Goal: Information Seeking & Learning: Learn about a topic

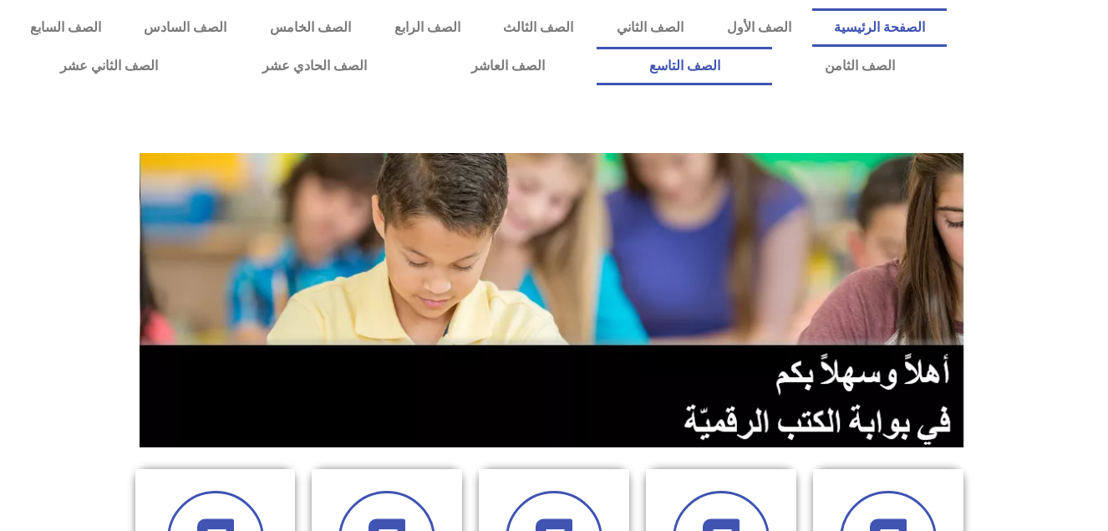
click at [597, 47] on link "الصف التاسع" at bounding box center [685, 66] width 176 height 38
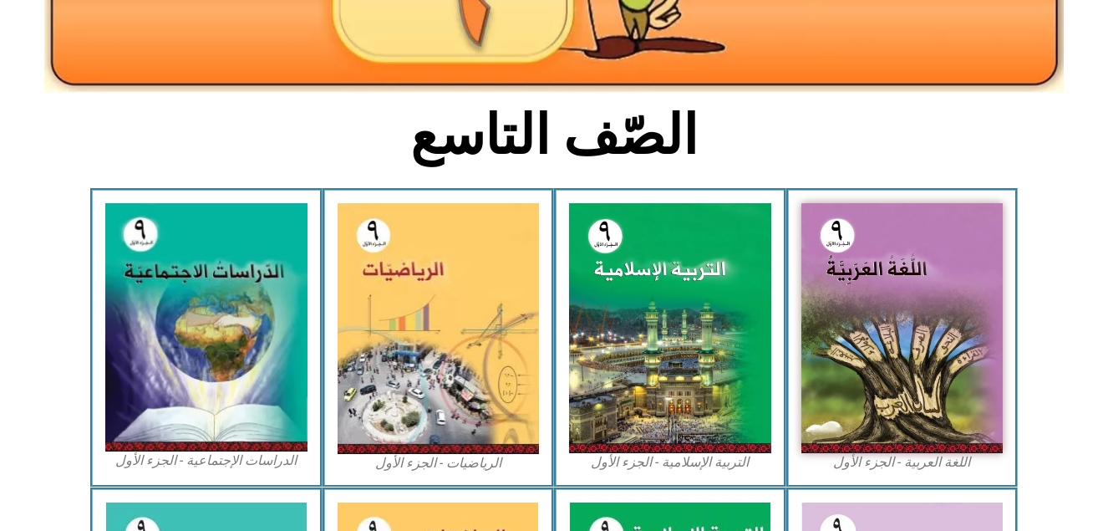
scroll to position [334, 0]
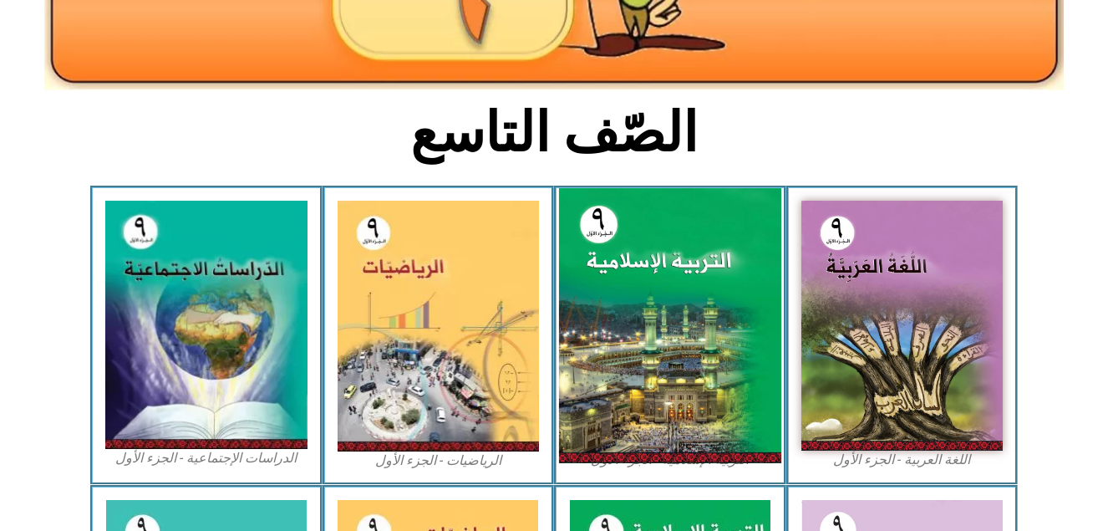
click at [648, 320] on img at bounding box center [670, 325] width 222 height 275
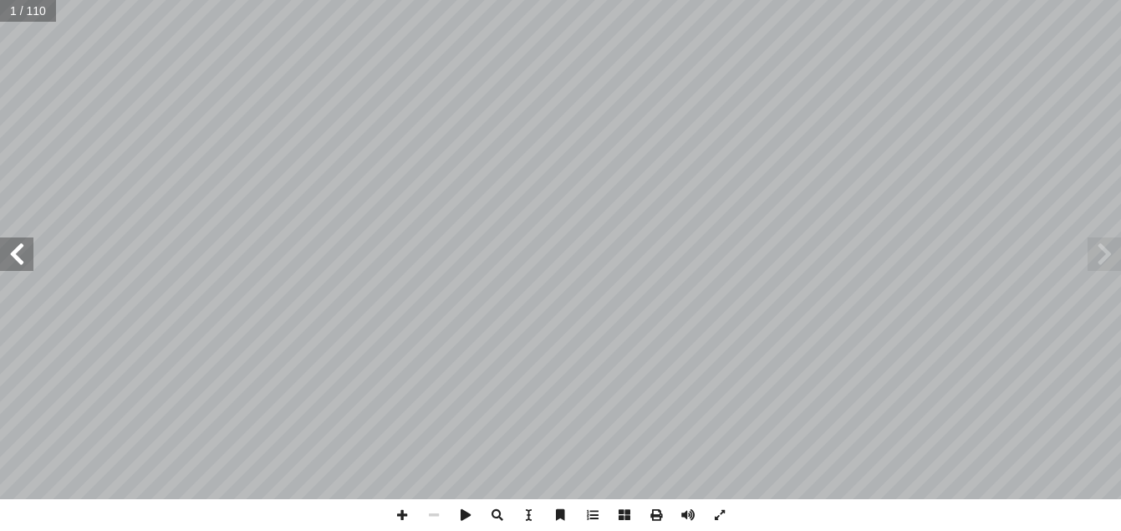
click at [17, 248] on span at bounding box center [16, 253] width 33 height 33
click at [63, 8] on input "text" at bounding box center [32, 11] width 65 height 22
type input "**"
click at [9, 261] on span at bounding box center [16, 253] width 33 height 33
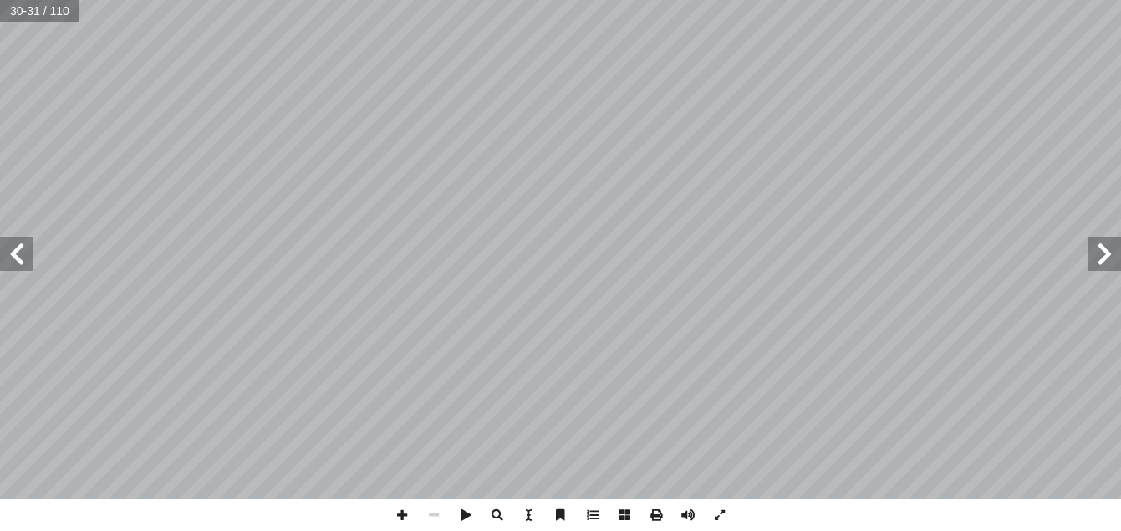
click at [471, 395] on div "َ ين ِ َّ ٠٩١ ٱل ِ ب ٰ َ ب ۡ ل َ ۡ ٱل ِ ل ْ و ُ ِ ّ ل ٖ ت ٰ َ ي ٓ َ ل ِ ار َ ه …" at bounding box center [560, 249] width 1121 height 499
click at [1101, 259] on span at bounding box center [1104, 253] width 33 height 33
click at [400, 512] on span at bounding box center [402, 515] width 32 height 32
click at [399, 519] on span at bounding box center [402, 515] width 32 height 32
click at [429, 520] on span at bounding box center [434, 515] width 32 height 32
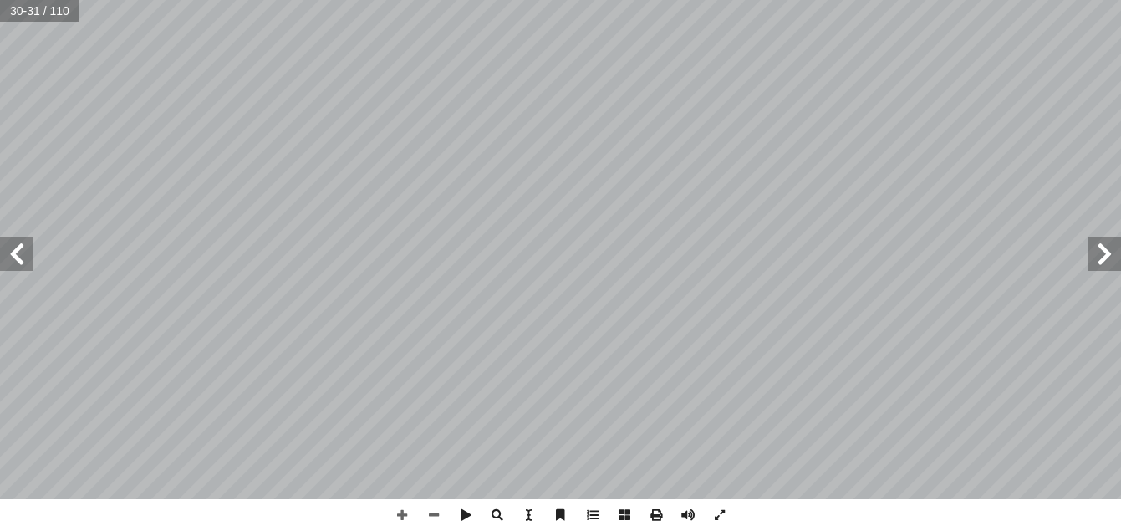
click at [14, 248] on span at bounding box center [16, 253] width 33 height 33
click at [400, 512] on span at bounding box center [402, 515] width 32 height 32
click at [713, 0] on html "الصفحة الرئيسية الصف الأول الصف الثاني الصف الثالث الصف الرابع الصف الخامس الصف…" at bounding box center [560, 76] width 1121 height 152
click at [433, 511] on span at bounding box center [434, 515] width 32 height 32
click at [629, 507] on div ".] ٤٠ -38 :يس[ ﴾ ٠٤ َ ون ُ ح َ ب ۡ س َ ي ٖ ك َ ل َ ف ِ ف ٞ ّ ُ ك َ و ۚ ِ ار َ ه…" at bounding box center [560, 265] width 1121 height 531
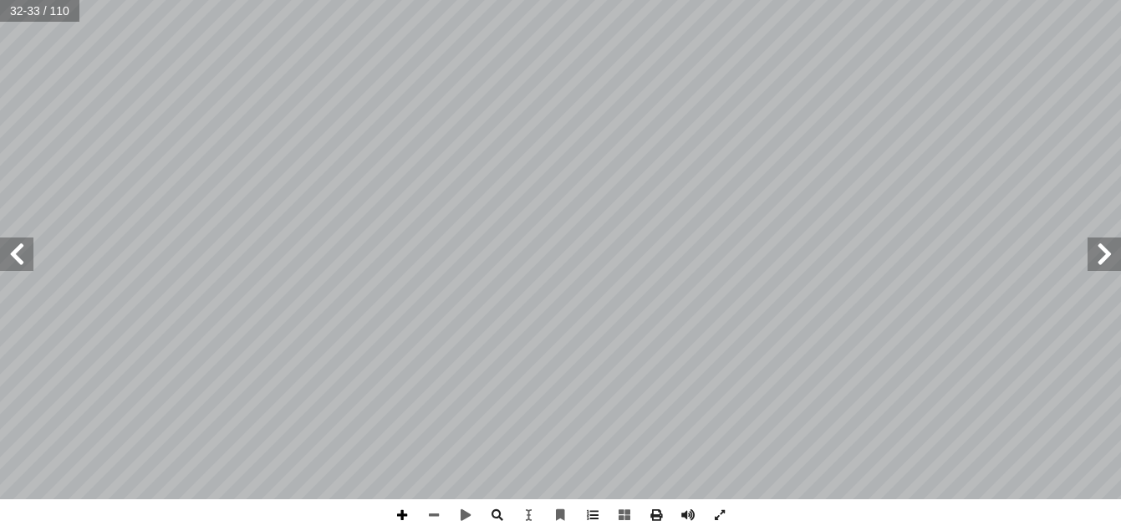
click at [400, 514] on span at bounding box center [402, 515] width 32 height 32
click at [471, 0] on html "الصفحة الرئيسية الصف الأول الصف الثاني الصف الثالث الصف الرابع الصف الخامس الصف…" at bounding box center [560, 76] width 1121 height 152
